Goal: Communication & Community: Connect with others

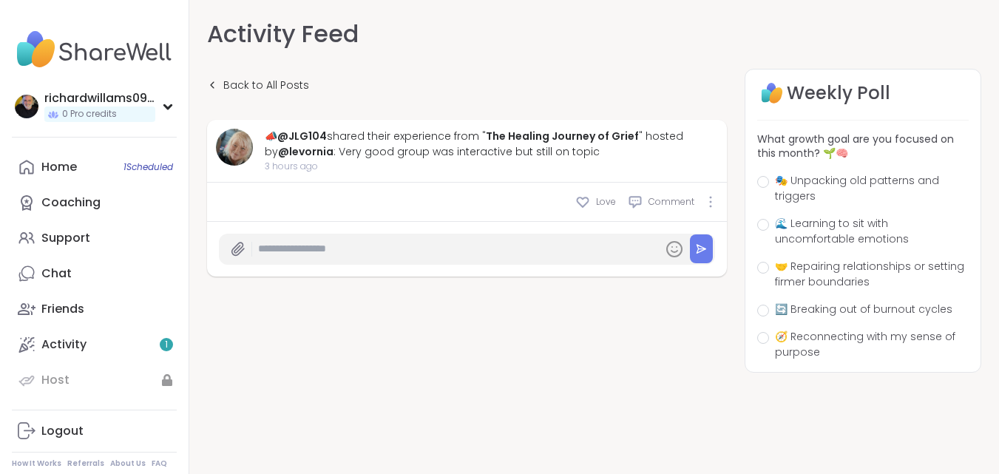
click at [453, 209] on div "Love Comment" at bounding box center [467, 202] width 520 height 39
click at [61, 155] on link "Home 1 Scheduled" at bounding box center [94, 166] width 165 height 35
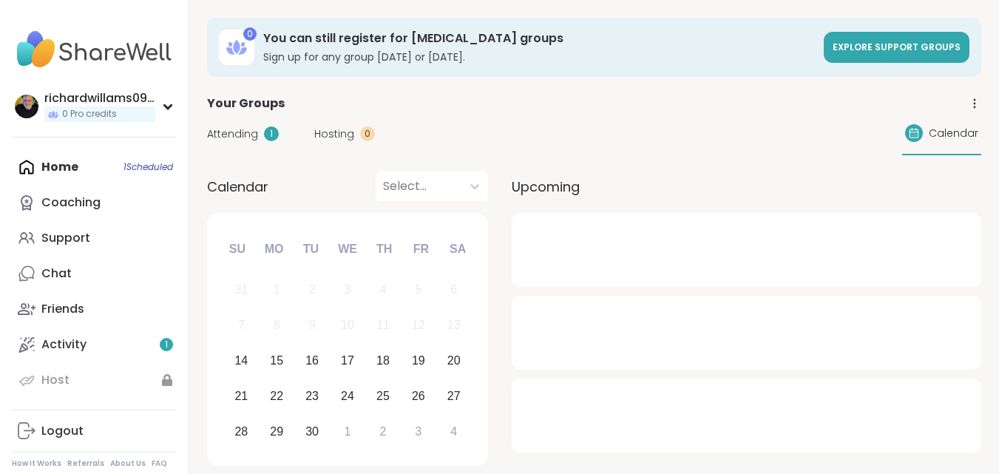
click at [70, 169] on div "Home 1 Scheduled Coaching Support Chat Friends Activity 1 Host" at bounding box center [94, 273] width 165 height 248
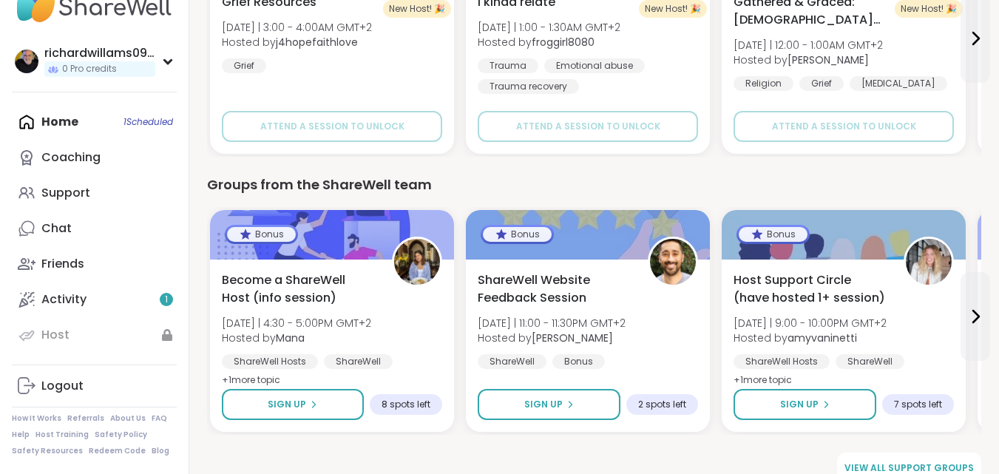
scroll to position [1735, 0]
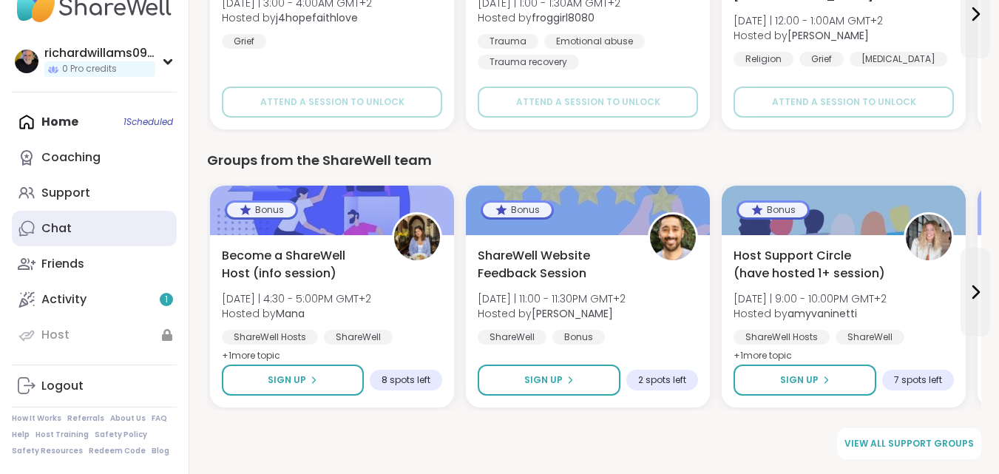
click at [56, 234] on div "Chat" at bounding box center [56, 228] width 30 height 16
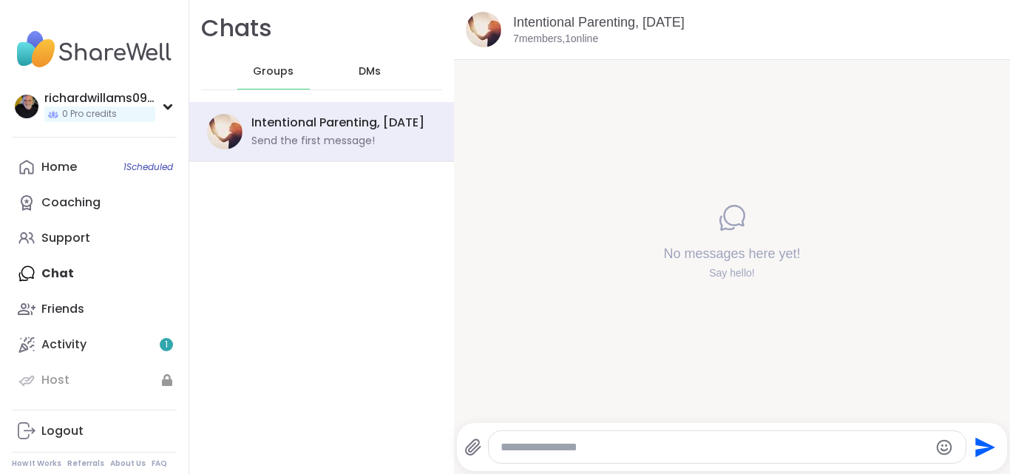
click at [530, 443] on textarea "Type your message" at bounding box center [715, 447] width 429 height 15
click at [574, 441] on textarea "Type your message" at bounding box center [715, 447] width 429 height 15
type textarea "**********"
click at [544, 422] on div "No messages here yet! Say hello!" at bounding box center [732, 241] width 556 height 363
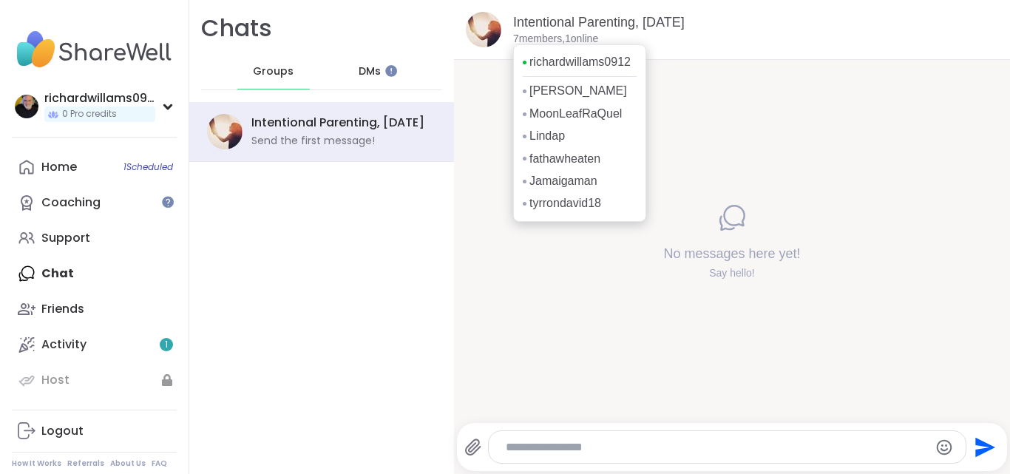
click at [530, 38] on p "7 members, 1 online" at bounding box center [555, 39] width 85 height 15
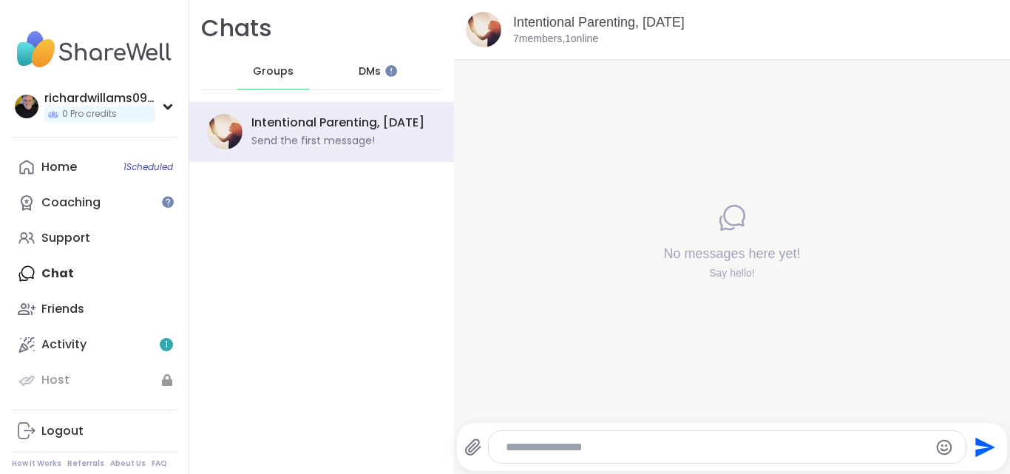
click at [359, 67] on span "DMs" at bounding box center [370, 71] width 22 height 15
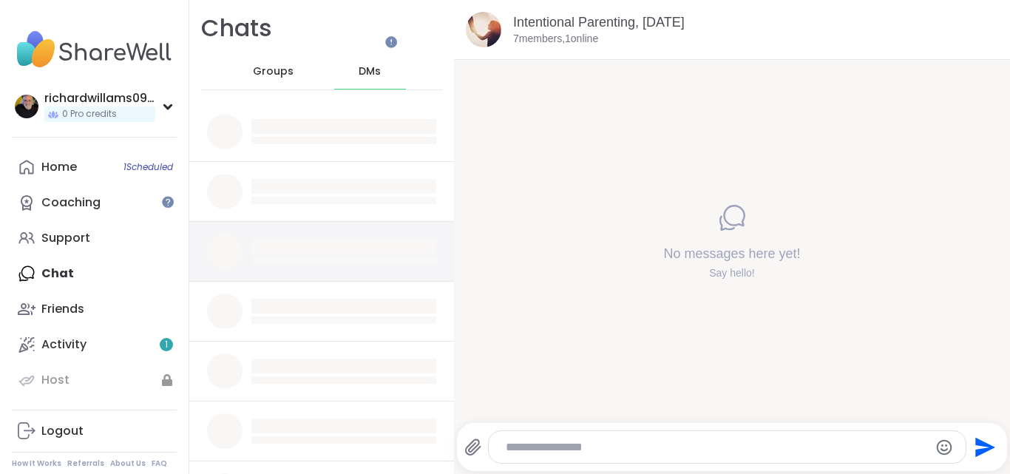
scroll to position [74, 0]
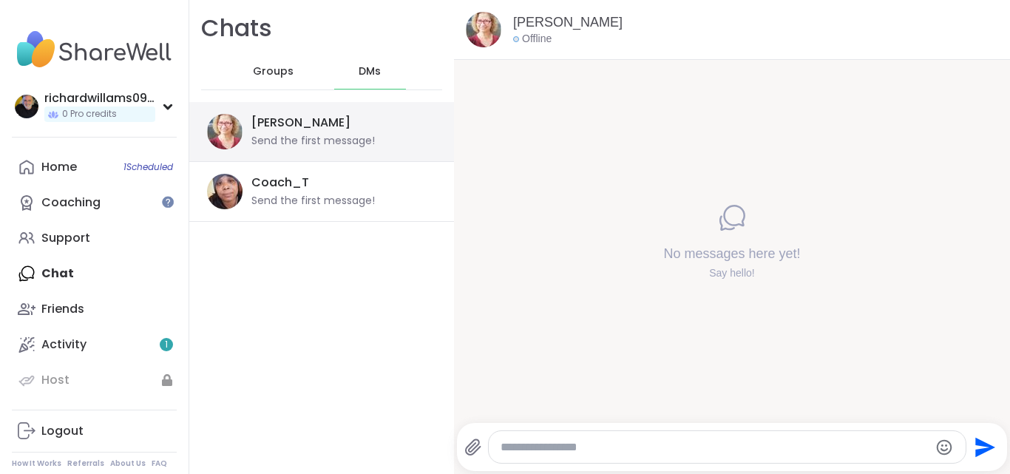
click at [360, 137] on div "Send the first message!" at bounding box center [312, 141] width 123 height 15
click at [344, 131] on div "[PERSON_NAME] Send the first message!" at bounding box center [339, 132] width 176 height 34
click at [546, 444] on textarea "Type your message" at bounding box center [715, 447] width 429 height 15
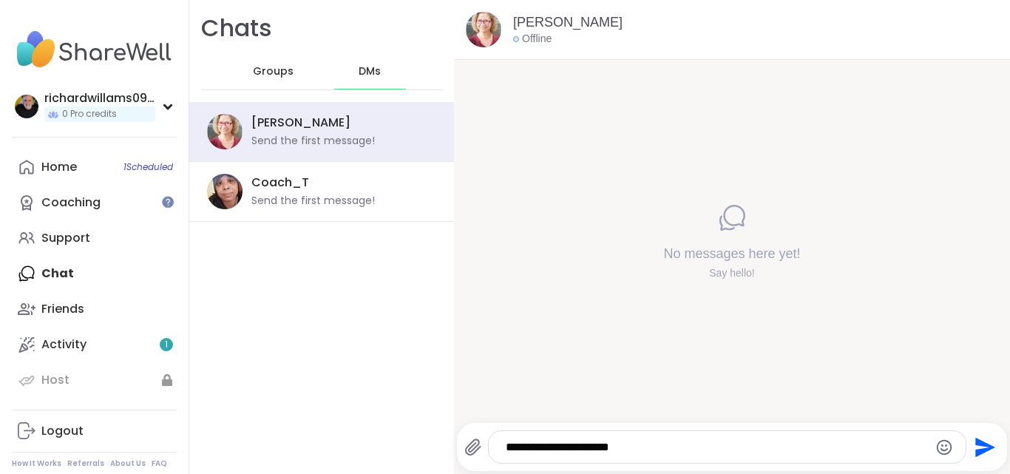
type textarea "**********"
click at [972, 447] on icon "Send" at bounding box center [984, 448] width 24 height 24
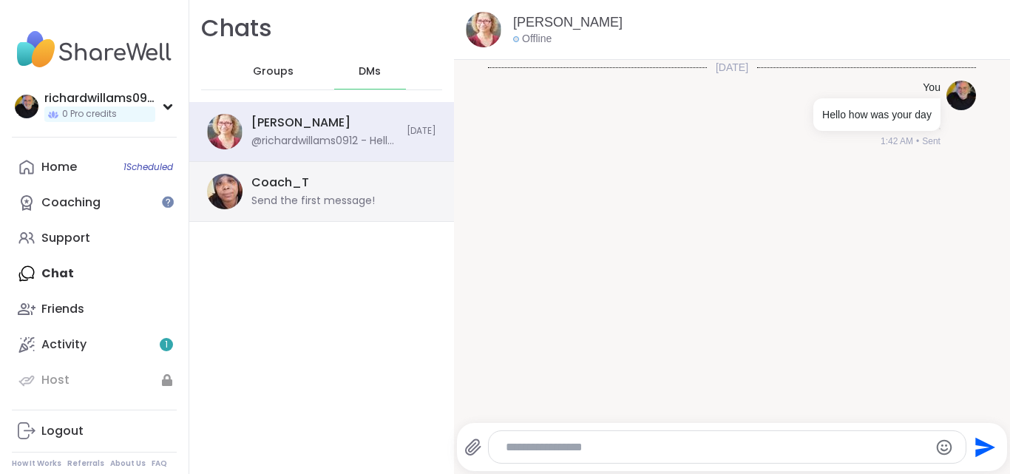
click at [296, 188] on div "Coach_T" at bounding box center [280, 183] width 58 height 16
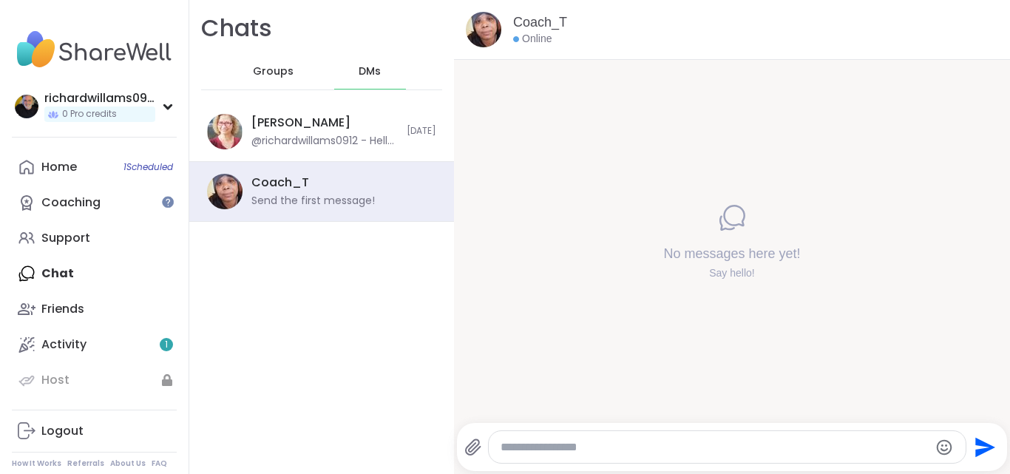
click at [530, 447] on textarea "Type your message" at bounding box center [715, 447] width 429 height 15
type textarea "**********"
click at [978, 444] on icon "Send" at bounding box center [984, 448] width 24 height 24
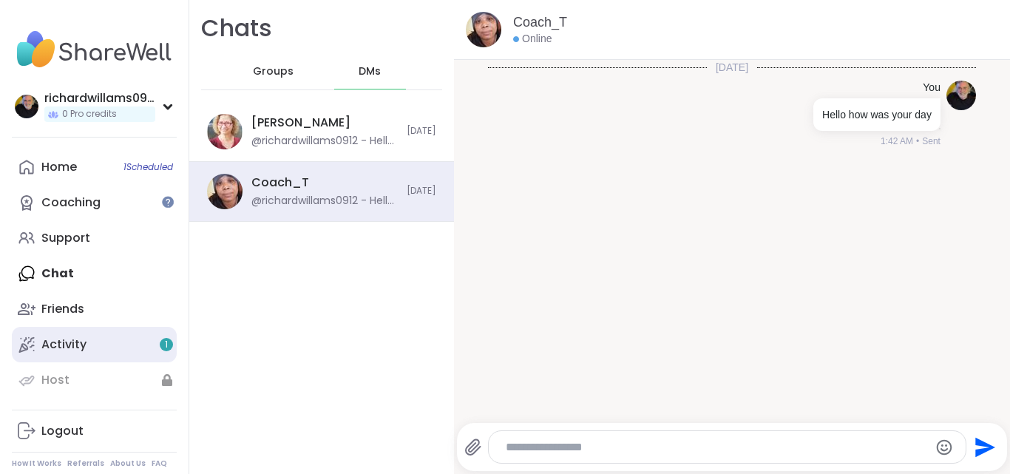
click at [146, 345] on link "Activity 1" at bounding box center [94, 344] width 165 height 35
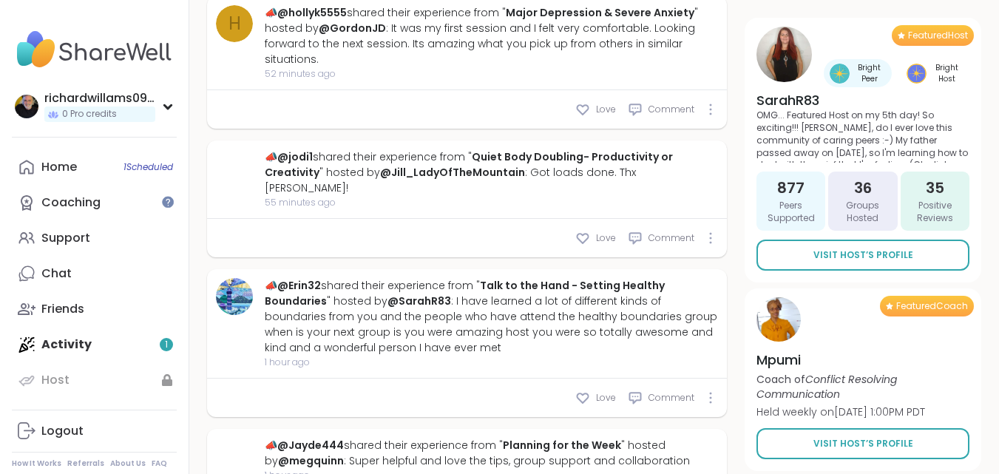
scroll to position [1479, 0]
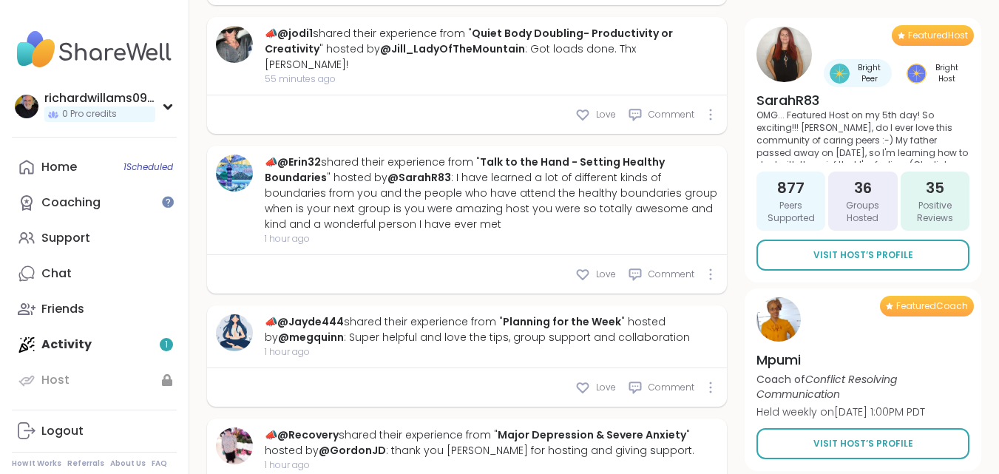
click at [790, 207] on span "Peers Supported" at bounding box center [790, 212] width 57 height 25
click at [862, 200] on span "Groups Hosted" at bounding box center [862, 212] width 57 height 25
click at [947, 200] on span "Positive Reviews" at bounding box center [935, 212] width 57 height 25
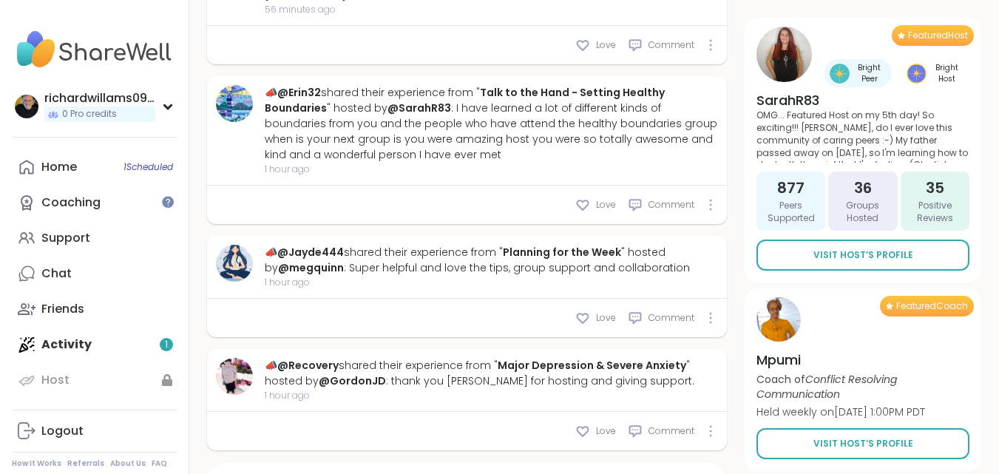
type textarea "*"
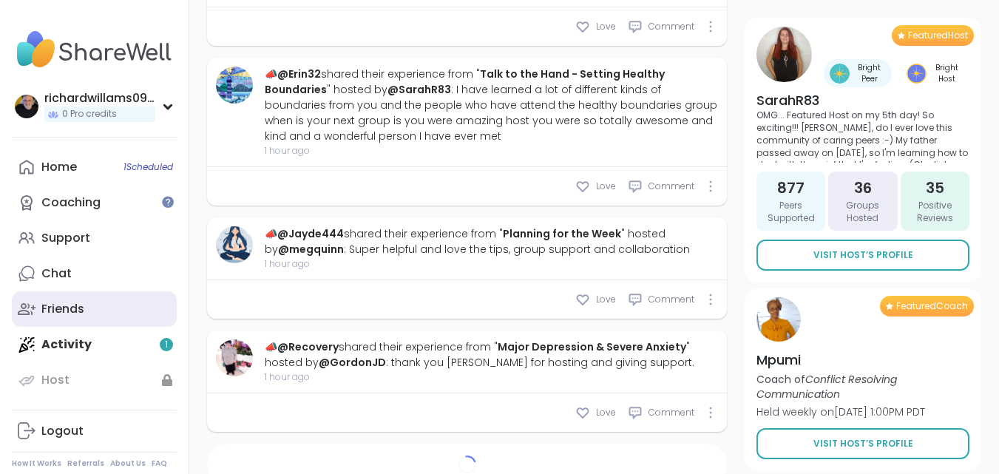
click at [75, 312] on div "Friends" at bounding box center [62, 309] width 43 height 16
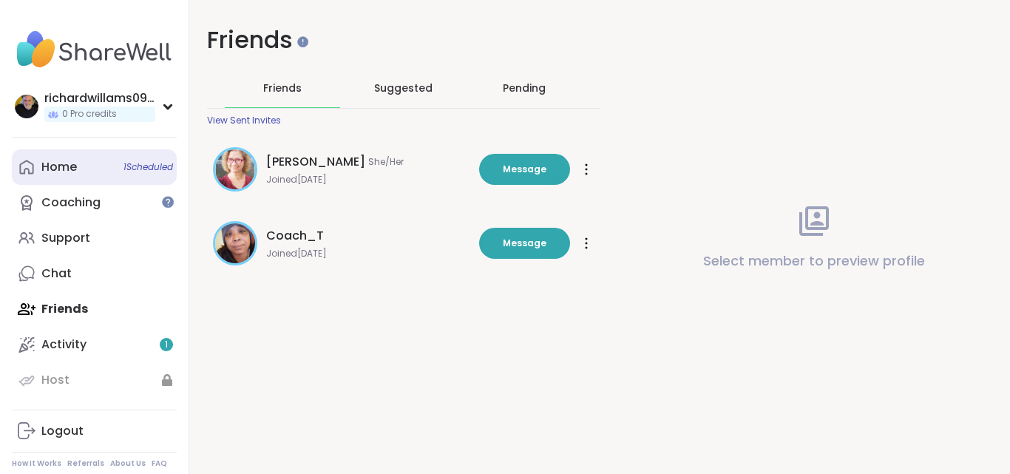
click at [76, 164] on div "Home 1 Scheduled" at bounding box center [58, 167] width 35 height 16
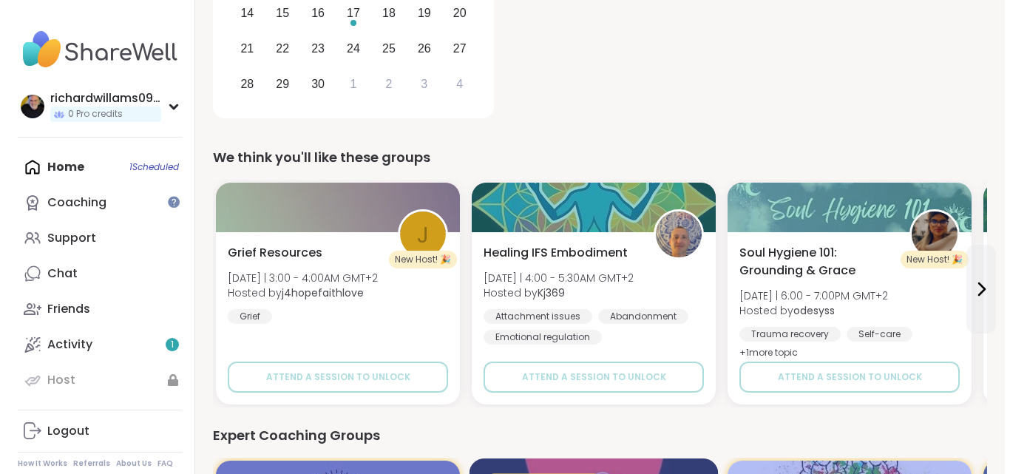
scroll to position [330, 0]
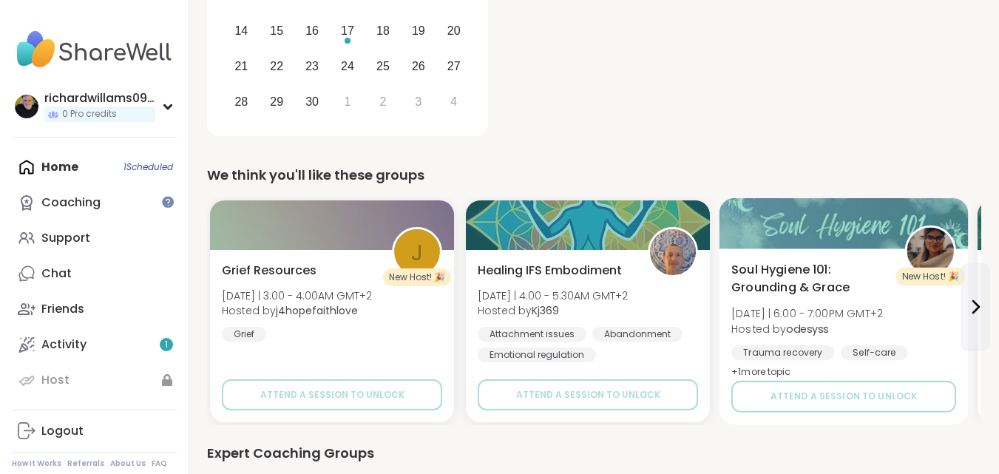
click at [788, 270] on span "Soul Hygiene 101: Grounding & Grace" at bounding box center [809, 279] width 157 height 36
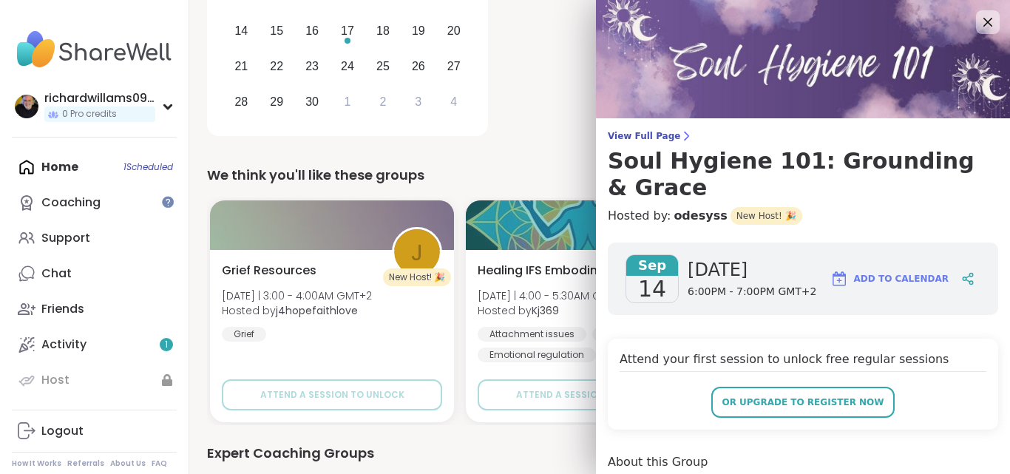
click at [731, 207] on span "New Host! 🎉" at bounding box center [767, 216] width 72 height 18
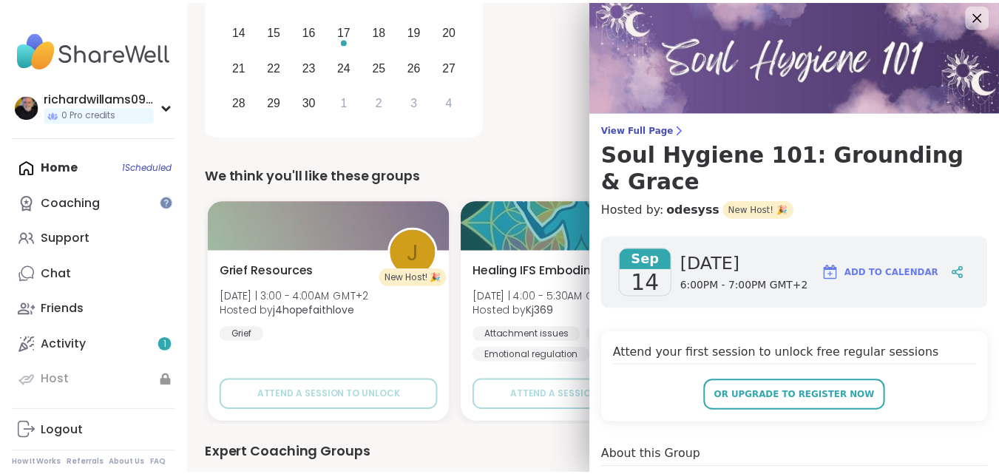
scroll to position [0, 0]
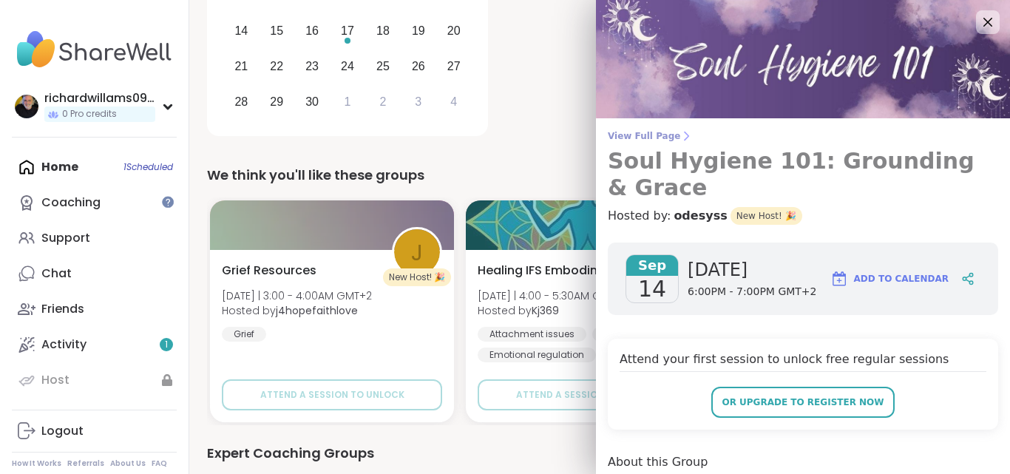
click at [629, 140] on span "View Full Page" at bounding box center [803, 136] width 390 height 12
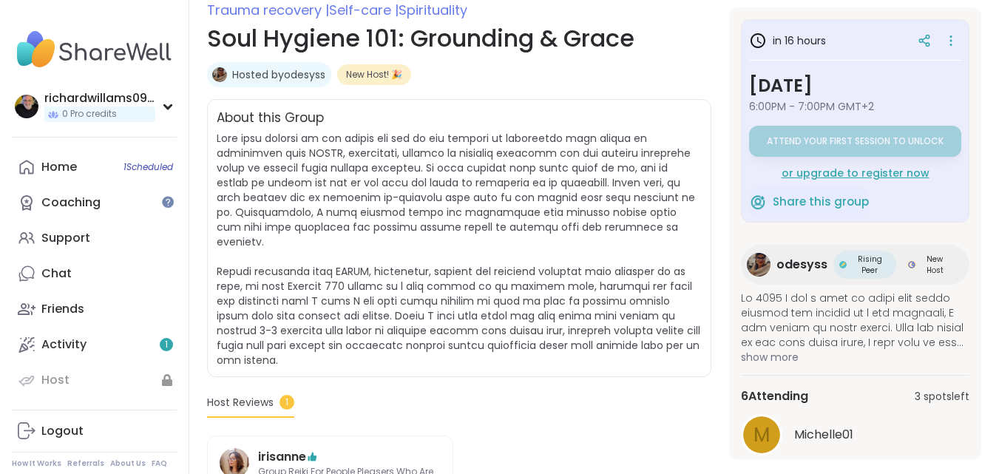
scroll to position [295, 0]
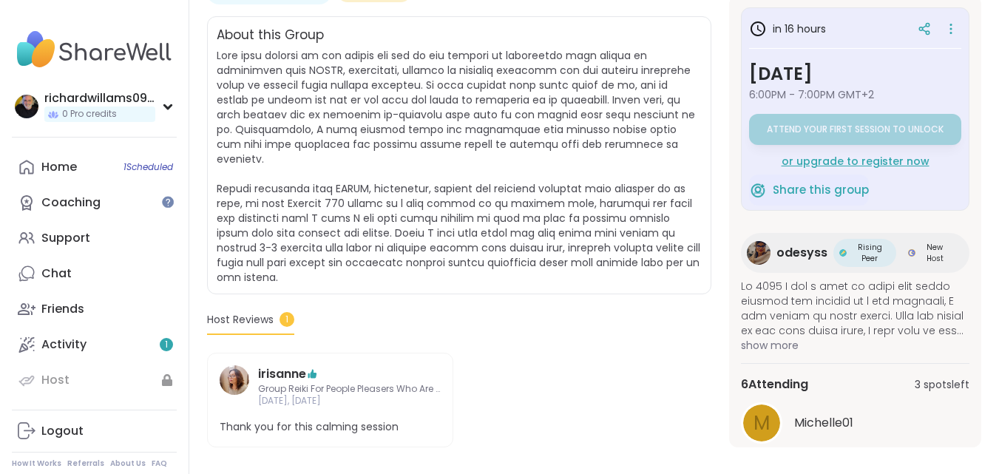
click at [230, 365] on img at bounding box center [235, 380] width 30 height 30
click at [135, 172] on span "1 Scheduled" at bounding box center [148, 167] width 50 height 12
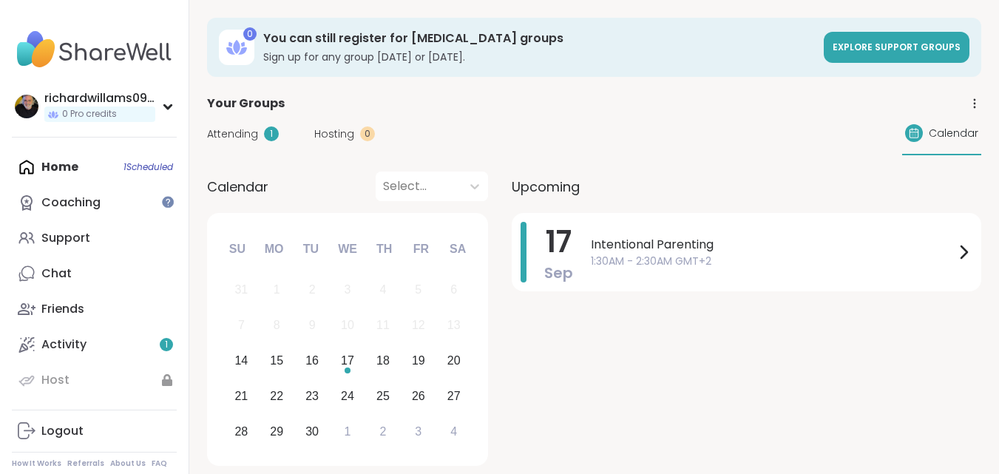
click at [229, 129] on span "Attending" at bounding box center [232, 134] width 51 height 16
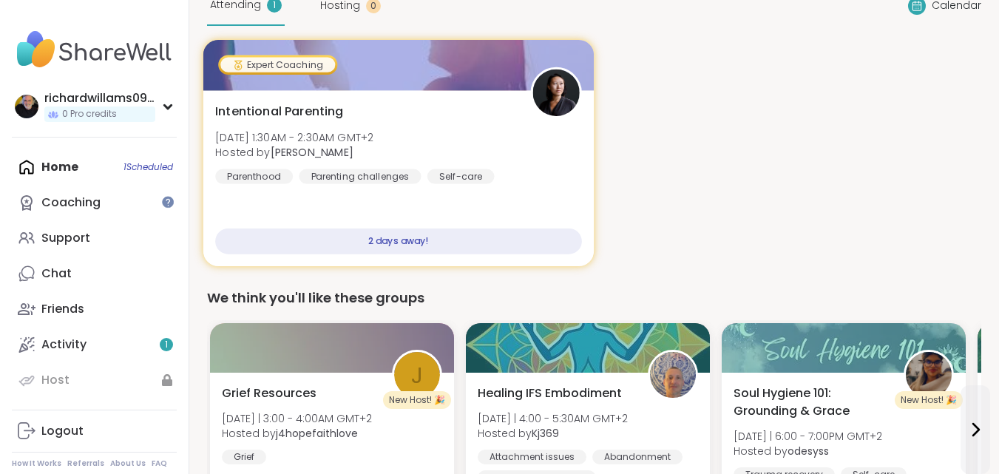
scroll to position [148, 0]
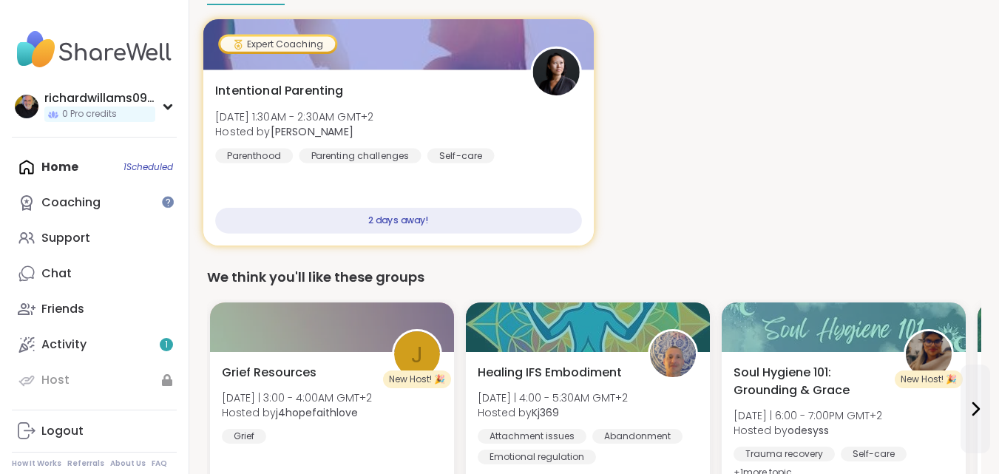
click at [391, 223] on div "2 days away!" at bounding box center [398, 221] width 366 height 26
click at [396, 214] on div "2 days away!" at bounding box center [398, 221] width 366 height 26
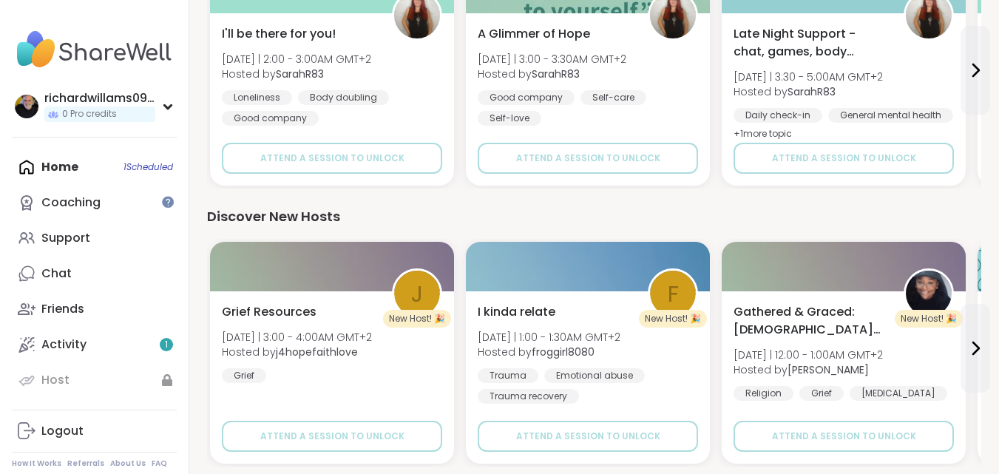
scroll to position [1211, 0]
